Goal: Task Accomplishment & Management: Manage account settings

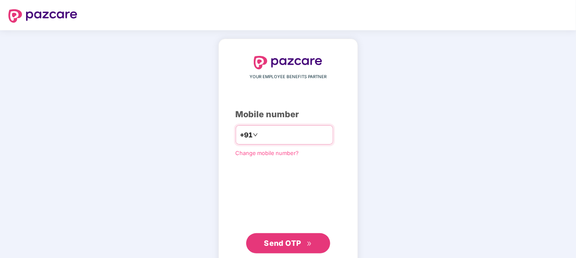
type input "**********"
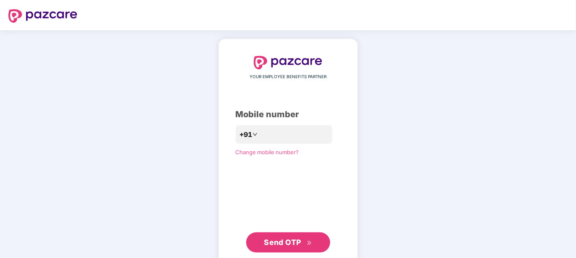
click at [289, 243] on span "Send OTP" at bounding box center [282, 242] width 37 height 9
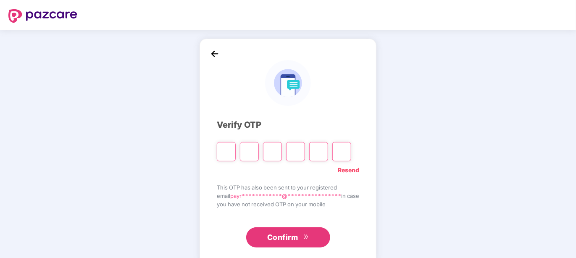
type input "*"
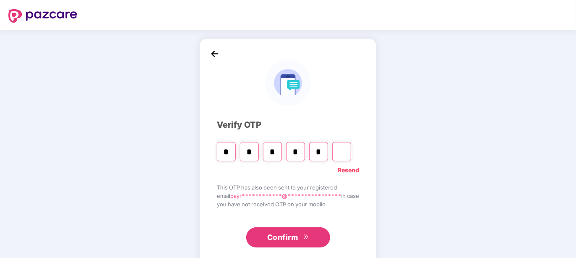
type input "*"
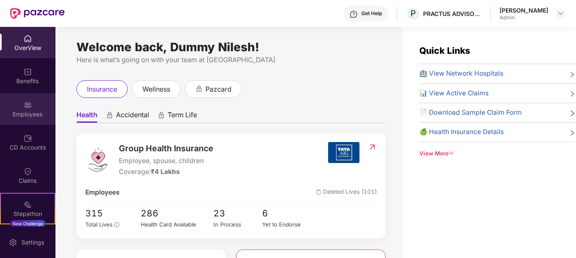
click at [33, 107] on div "Employees" at bounding box center [27, 108] width 55 height 31
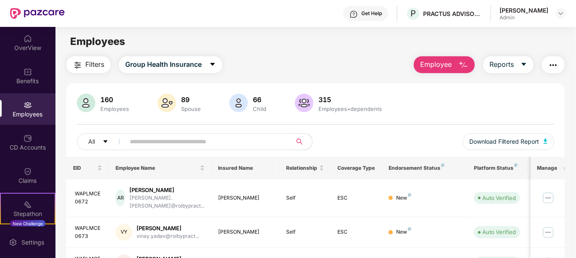
click at [230, 142] on input "text" at bounding box center [205, 141] width 151 height 13
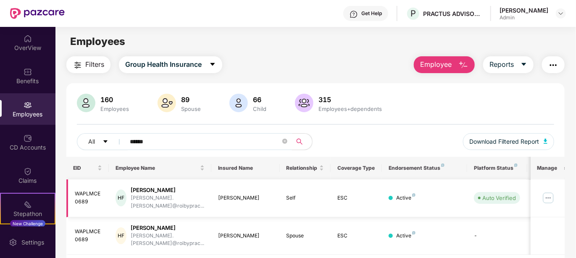
type input "******"
click at [546, 191] on img at bounding box center [547, 197] width 13 height 13
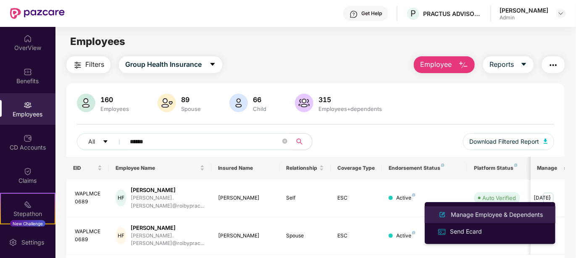
click at [495, 216] on div "Manage Employee & Dependents" at bounding box center [496, 214] width 95 height 9
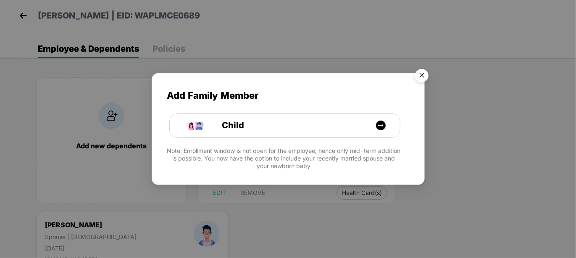
click at [422, 70] on img "Close" at bounding box center [422, 77] width 24 height 24
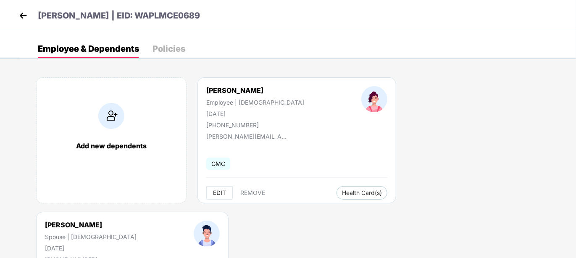
click at [218, 191] on span "EDIT" at bounding box center [219, 192] width 13 height 7
select select "******"
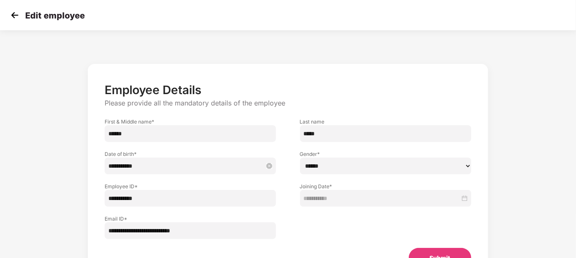
click at [194, 167] on input "**********" at bounding box center [185, 165] width 155 height 9
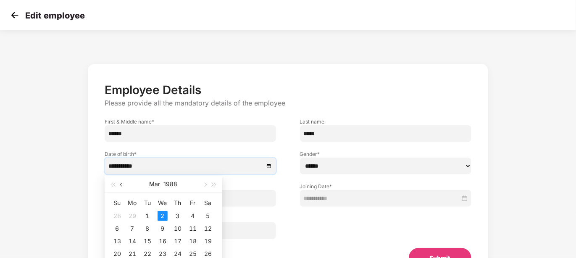
click at [122, 184] on span "button" at bounding box center [122, 185] width 4 height 4
type input "**********"
click at [162, 213] on div "3" at bounding box center [162, 216] width 10 height 10
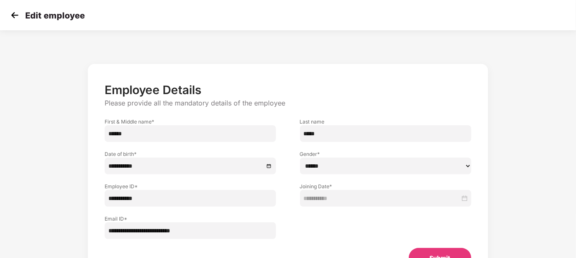
click at [430, 250] on button "Submit" at bounding box center [440, 258] width 63 height 20
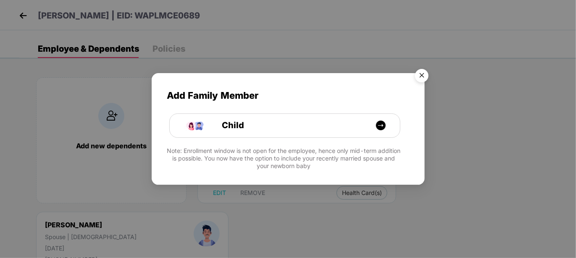
click at [419, 71] on img "Close" at bounding box center [422, 77] width 24 height 24
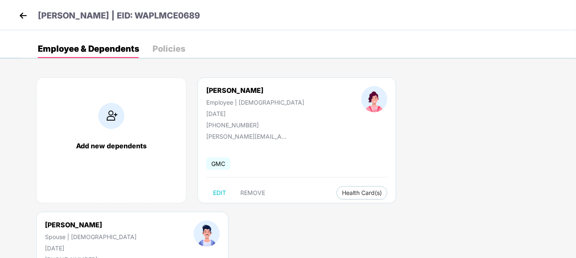
click at [19, 15] on img at bounding box center [23, 15] width 13 height 13
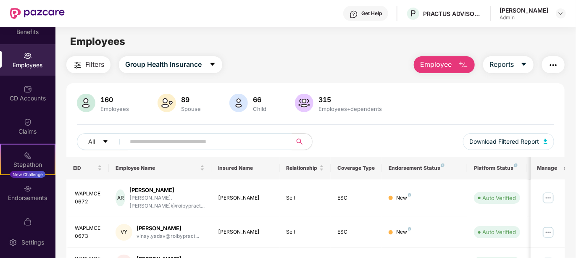
scroll to position [66, 0]
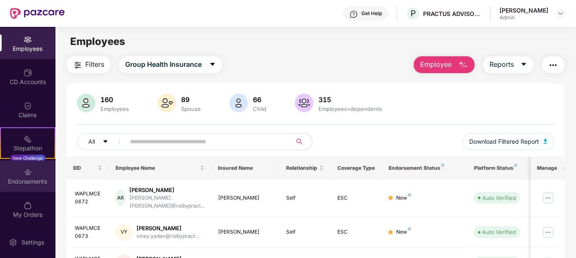
click at [28, 170] on img at bounding box center [28, 172] width 8 height 8
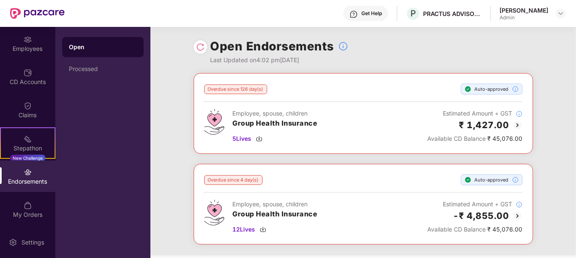
click at [377, 72] on div "Open Endorsements Last Updated on 4:02 pm[DATE]" at bounding box center [363, 50] width 339 height 46
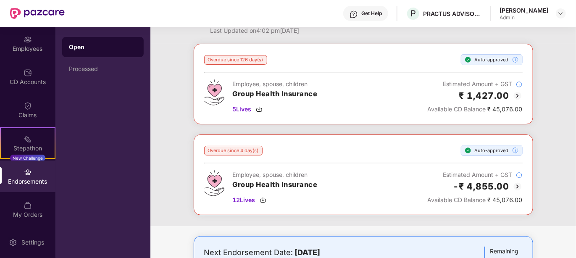
scroll to position [0, 0]
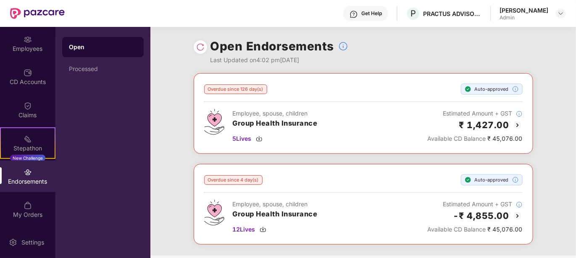
click at [199, 50] on img at bounding box center [200, 47] width 8 height 8
click at [252, 225] on span "12 Lives" at bounding box center [244, 229] width 23 height 9
click at [108, 70] on div "Processed" at bounding box center [103, 69] width 68 height 7
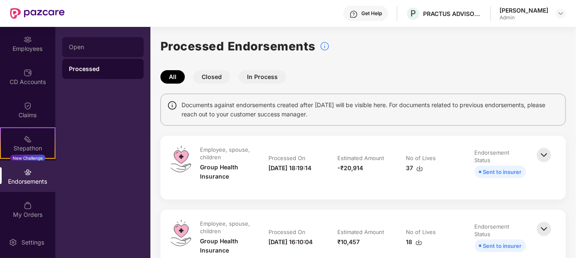
click at [108, 52] on div "Open" at bounding box center [102, 47] width 81 height 20
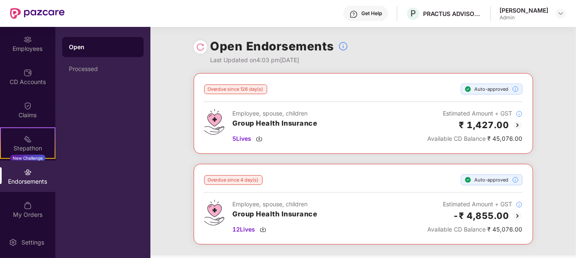
click at [196, 50] on img at bounding box center [200, 47] width 8 height 8
click at [21, 50] on div "Employees" at bounding box center [27, 49] width 55 height 8
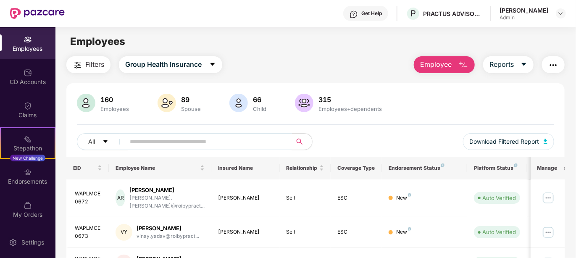
click at [192, 147] on input "text" at bounding box center [205, 141] width 151 height 13
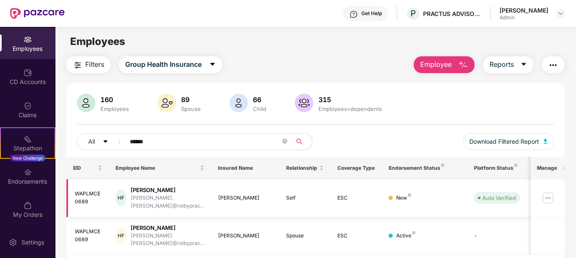
type input "******"
click at [545, 194] on img at bounding box center [547, 197] width 13 height 13
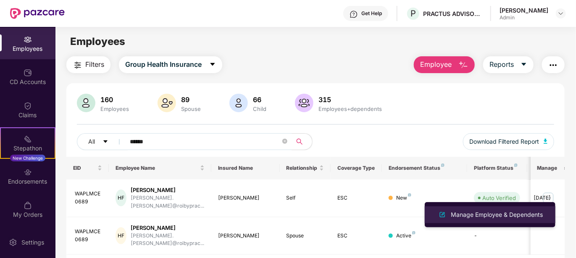
click at [506, 212] on div "Manage Employee & Dependents" at bounding box center [496, 214] width 95 height 9
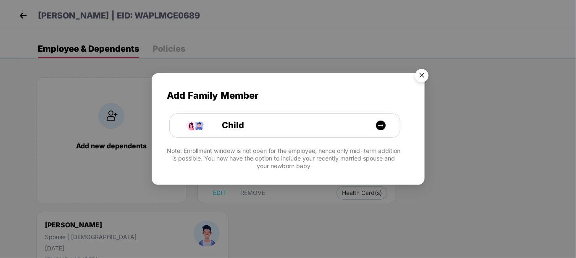
click at [422, 73] on img "Close" at bounding box center [422, 77] width 24 height 24
